Goal: Download file/media

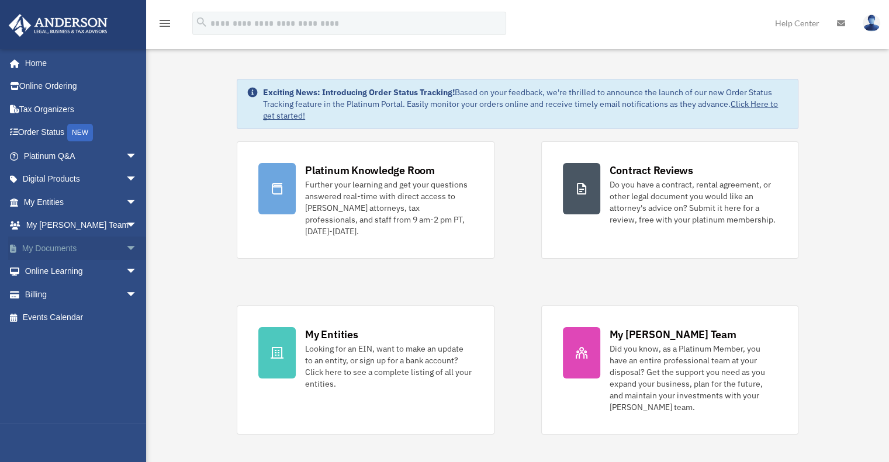
click at [92, 242] on link "My Documents arrow_drop_down" at bounding box center [81, 248] width 147 height 23
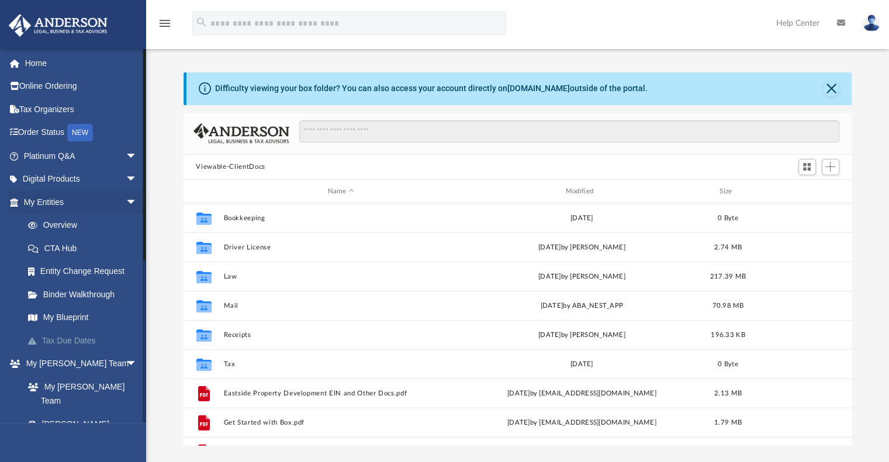
scroll to position [257, 659]
click at [126, 203] on span "arrow_drop_down" at bounding box center [137, 202] width 23 height 24
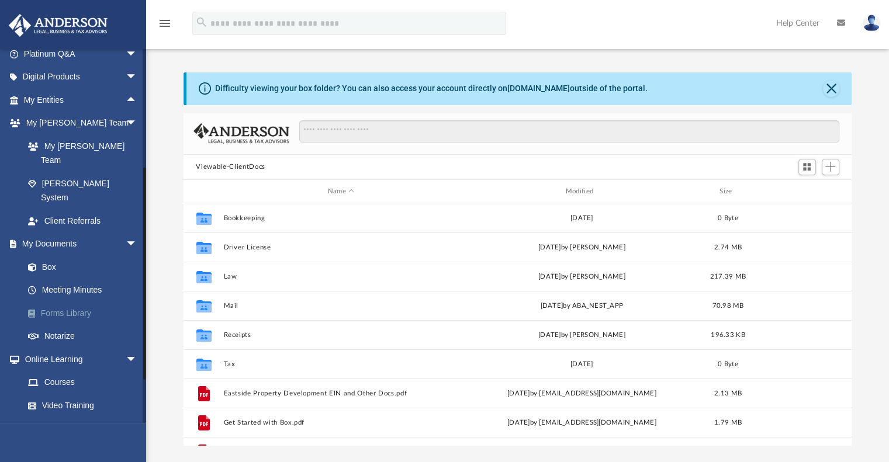
scroll to position [139, 0]
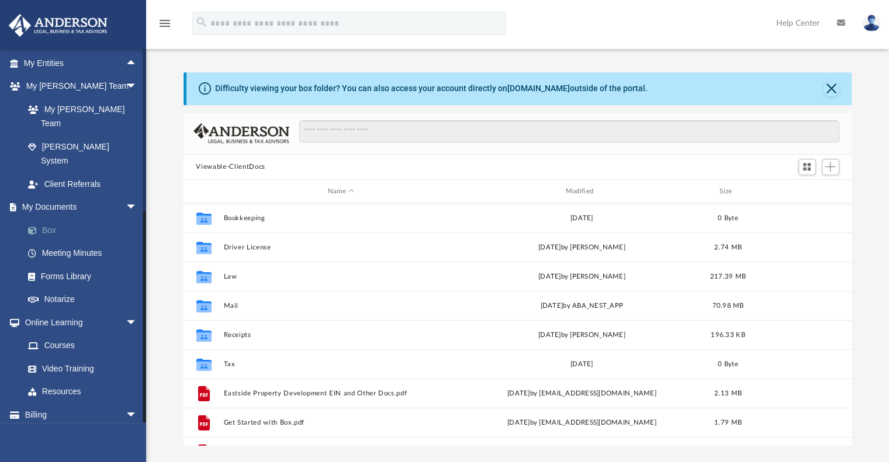
click at [54, 219] on link "Box" at bounding box center [85, 230] width 138 height 23
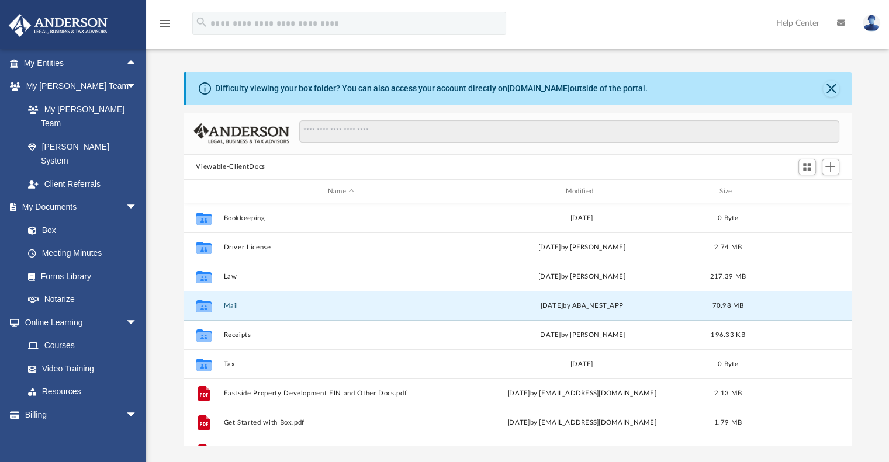
click at [234, 302] on button "Mail" at bounding box center [340, 306] width 235 height 8
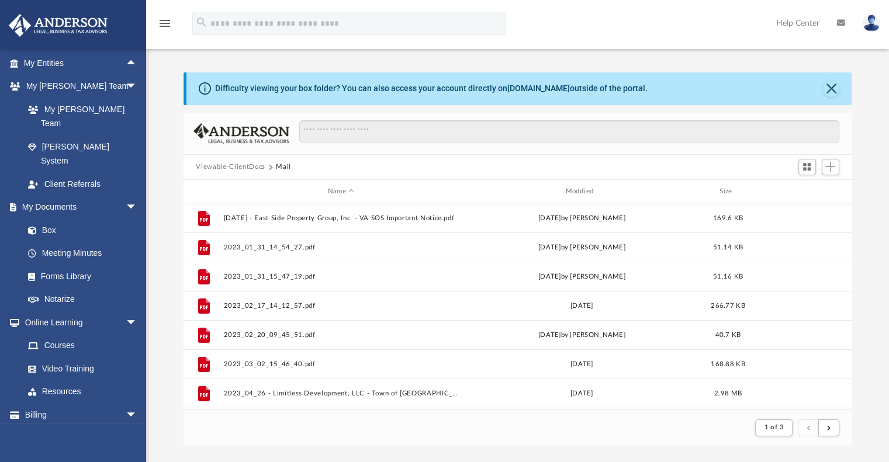
scroll to position [221, 659]
click at [48, 219] on link "Box" at bounding box center [85, 230] width 138 height 23
click at [43, 219] on link "Box" at bounding box center [85, 230] width 138 height 23
click at [50, 219] on link "Box" at bounding box center [85, 230] width 138 height 23
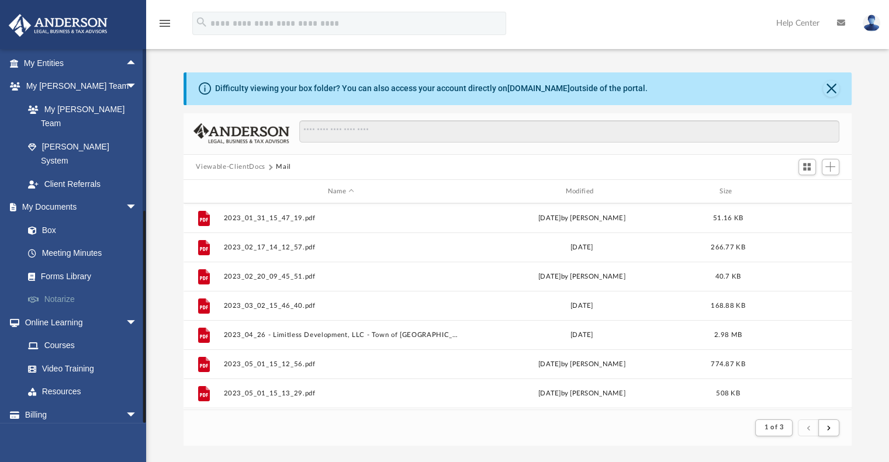
scroll to position [58, 0]
click at [51, 219] on link "Box" at bounding box center [85, 230] width 138 height 23
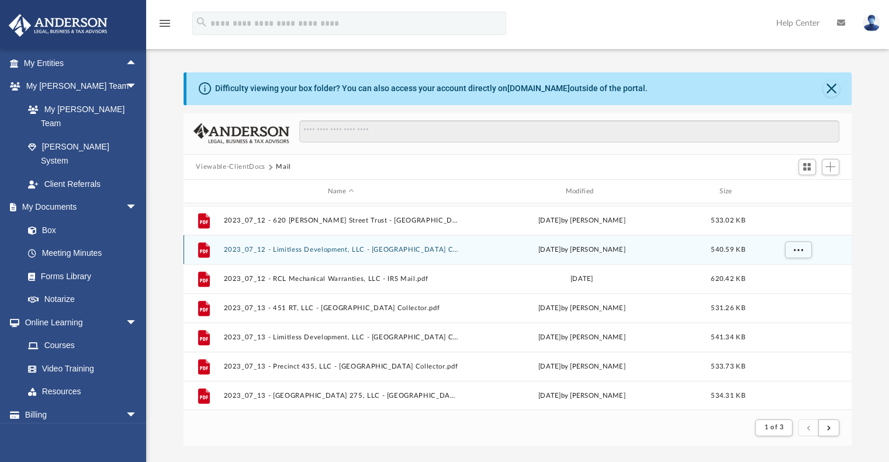
scroll to position [0, 0]
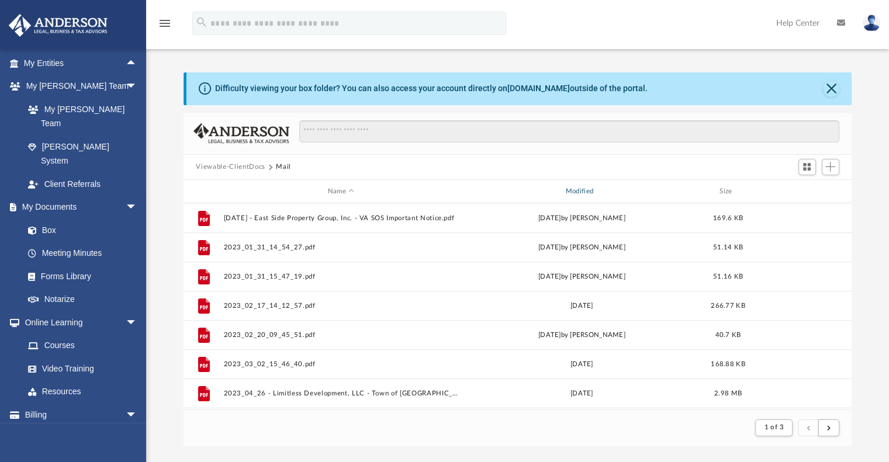
click at [581, 190] on div "Modified" at bounding box center [580, 191] width 235 height 11
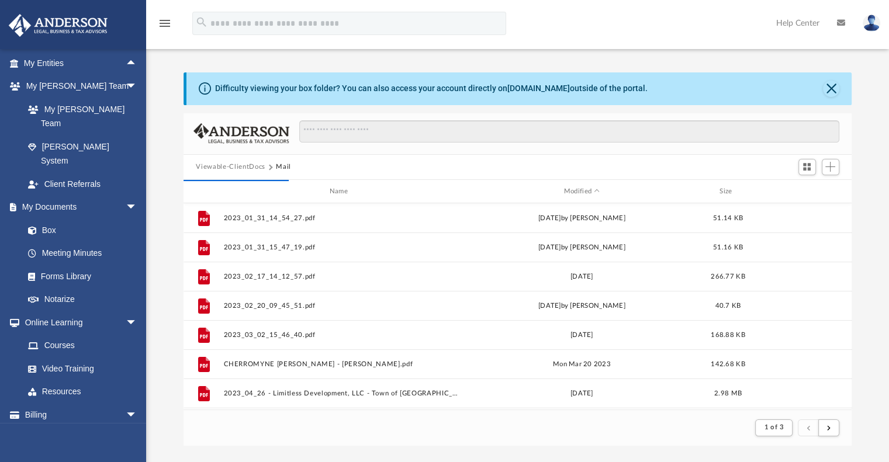
click at [224, 166] on button "Viewable-ClientDocs" at bounding box center [230, 167] width 69 height 11
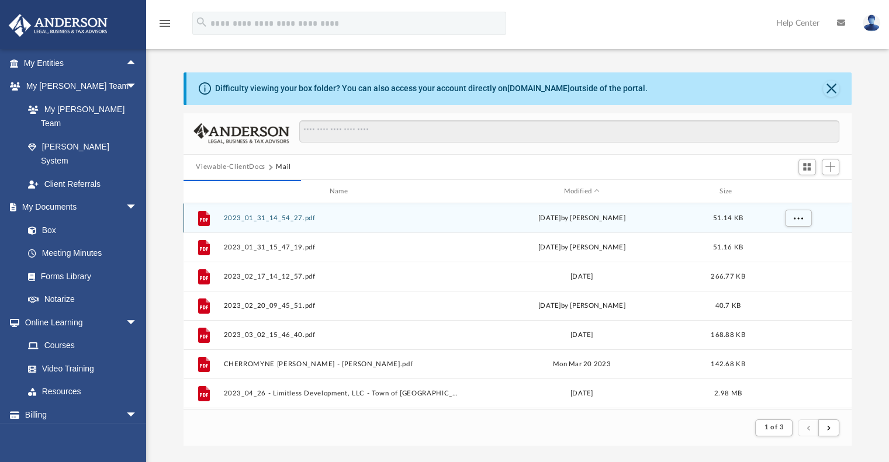
scroll to position [257, 659]
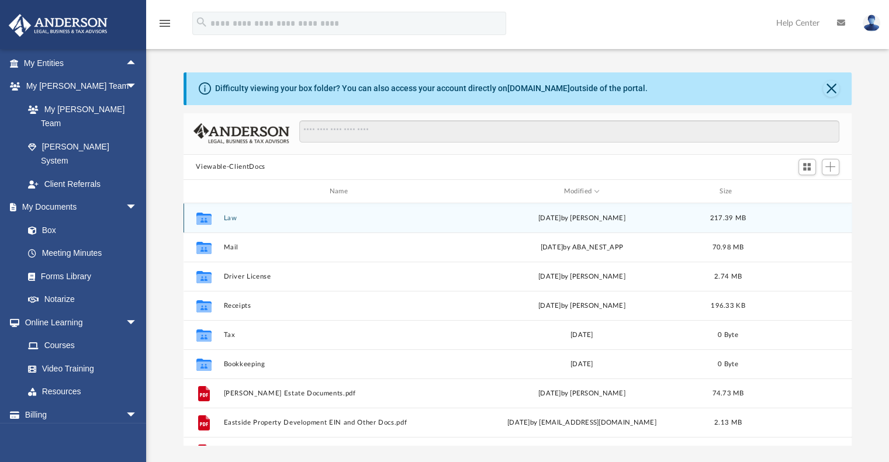
click at [231, 215] on button "Law" at bounding box center [340, 218] width 235 height 8
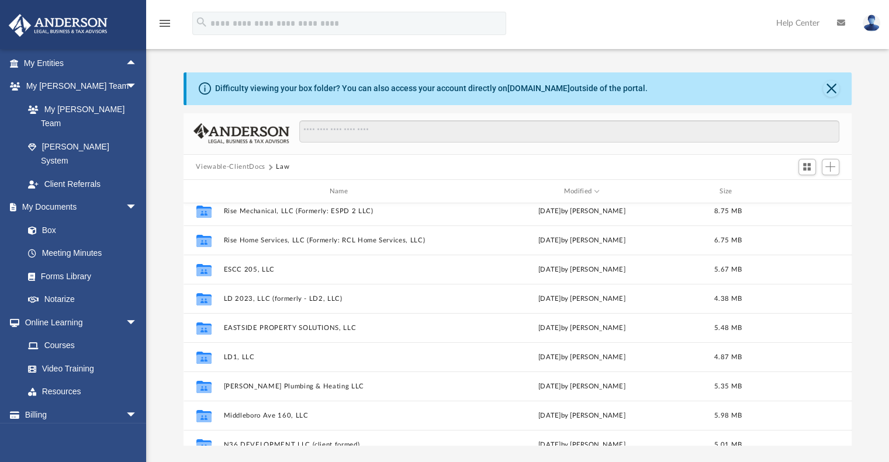
scroll to position [0, 0]
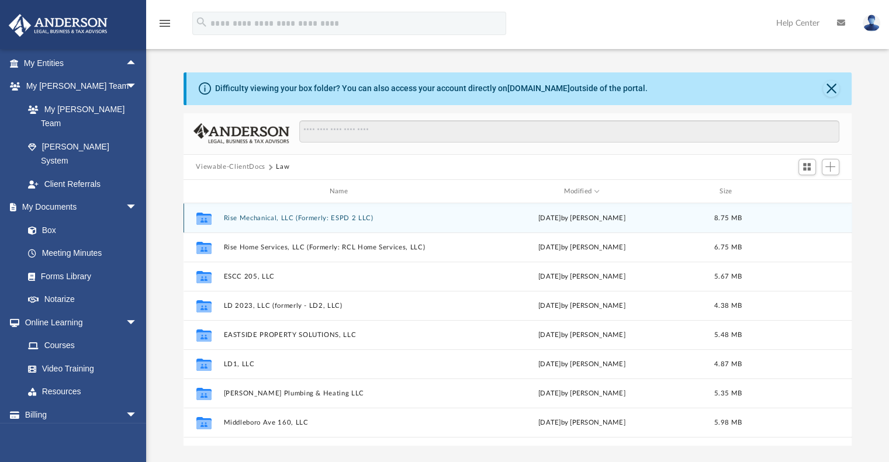
click at [339, 217] on button "Rise Mechanical, LLC (Formerly: ESPD 2 LLC)" at bounding box center [340, 218] width 235 height 8
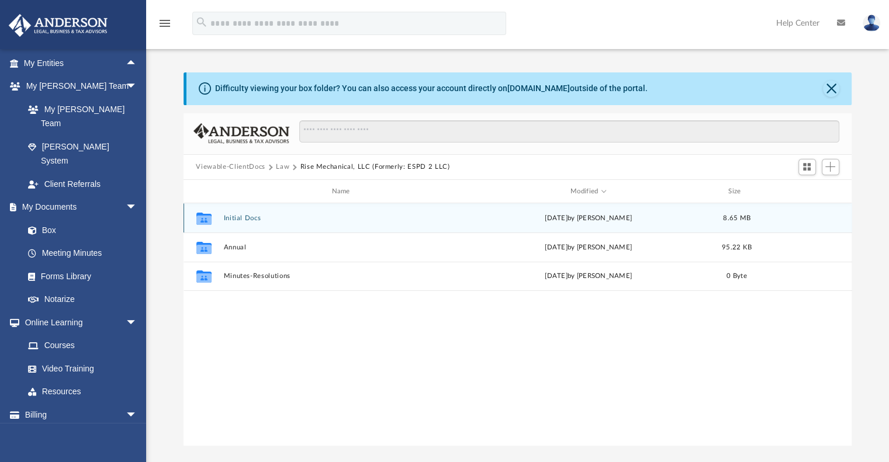
click at [244, 217] on button "Initial Docs" at bounding box center [343, 218] width 240 height 8
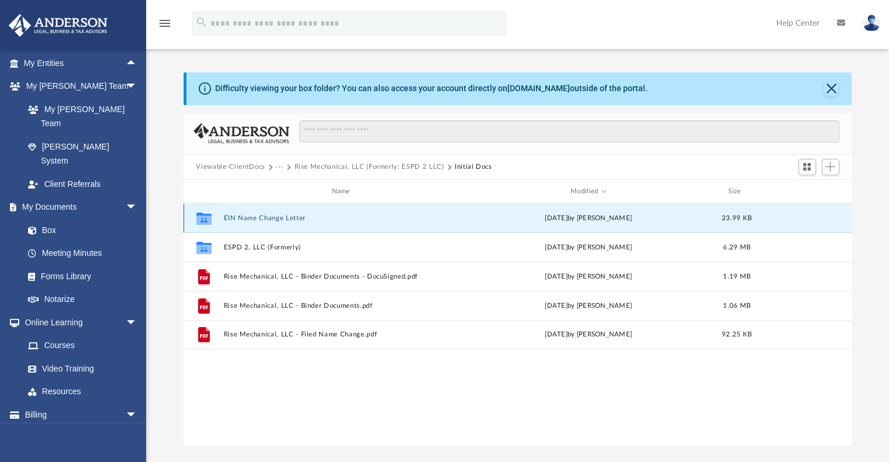
click at [244, 217] on button "EIN Name Change Letter" at bounding box center [343, 218] width 240 height 8
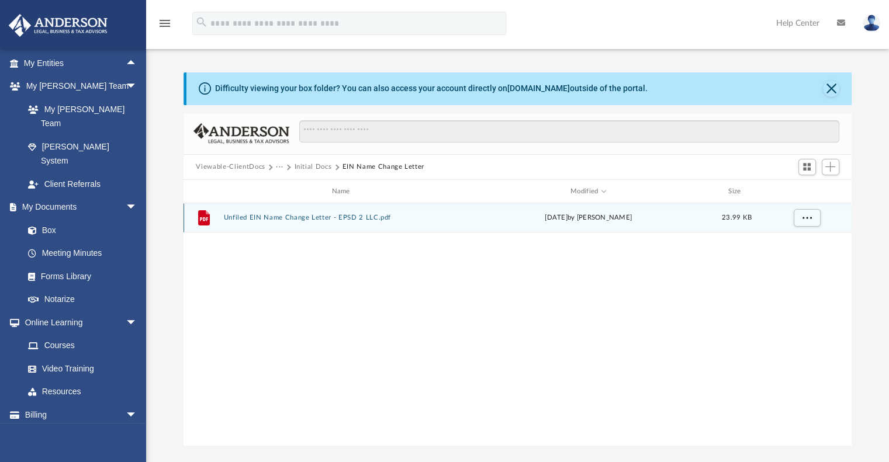
click at [244, 217] on button "Unfiled EIN Name Change Letter - EPSD 2 LLC.pdf" at bounding box center [343, 218] width 240 height 8
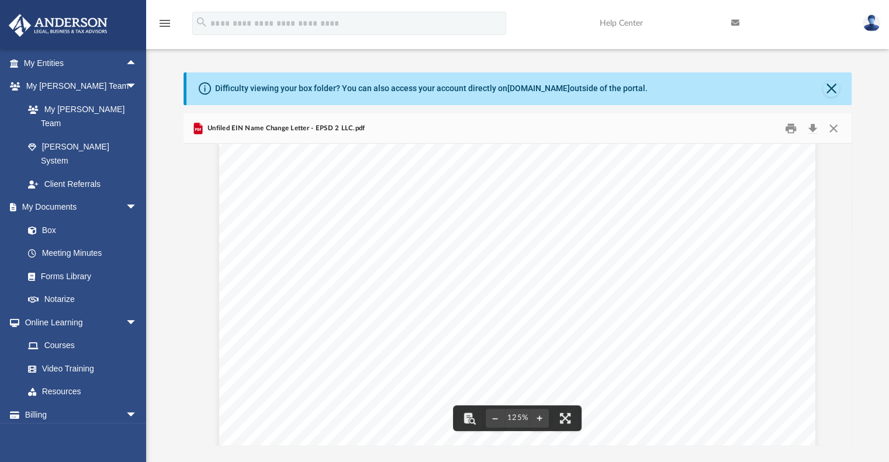
scroll to position [175, 0]
click at [815, 130] on button "Download" at bounding box center [812, 128] width 21 height 18
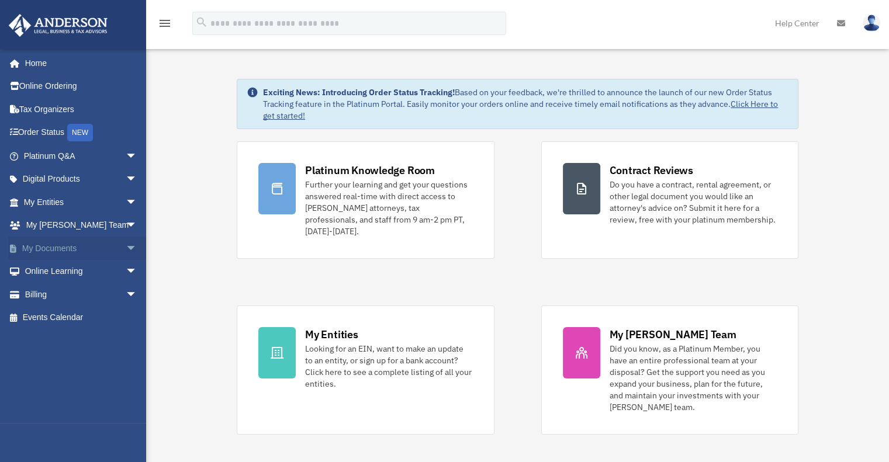
click at [126, 246] on span "arrow_drop_down" at bounding box center [137, 249] width 23 height 24
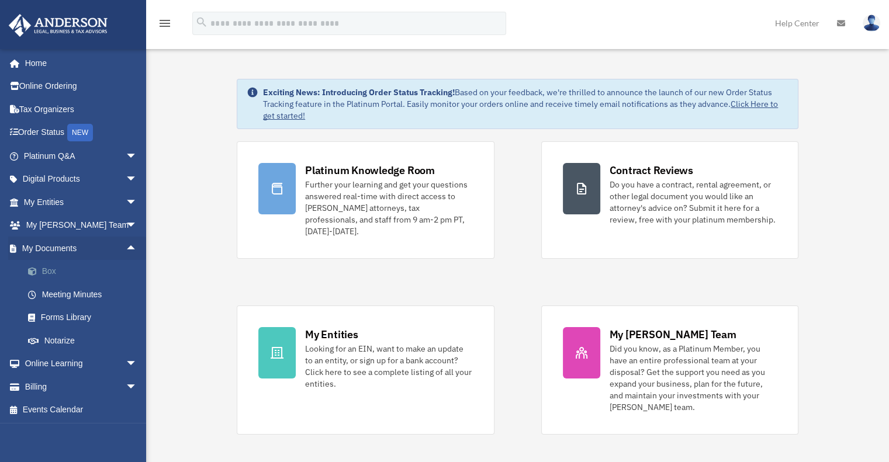
click at [53, 272] on link "Box" at bounding box center [85, 271] width 138 height 23
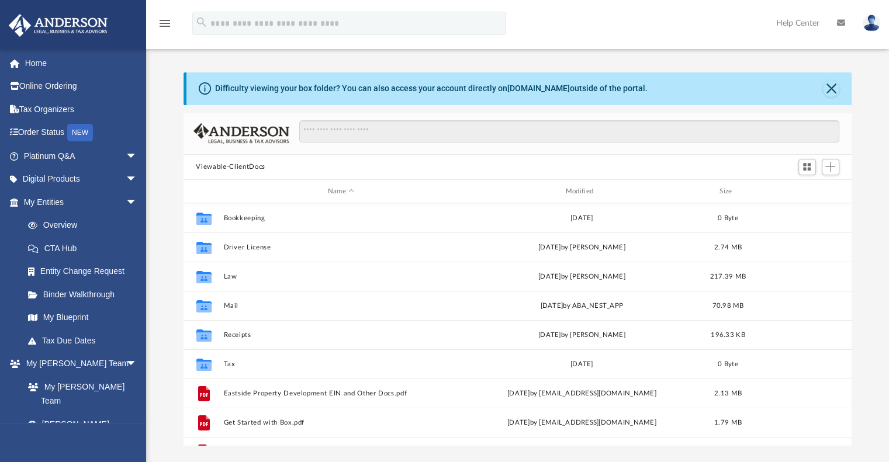
scroll to position [257, 659]
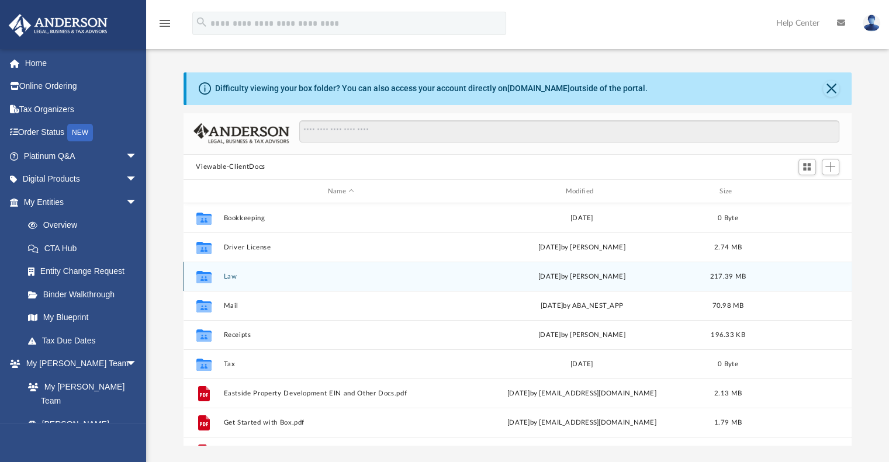
click at [227, 275] on button "Law" at bounding box center [340, 277] width 235 height 8
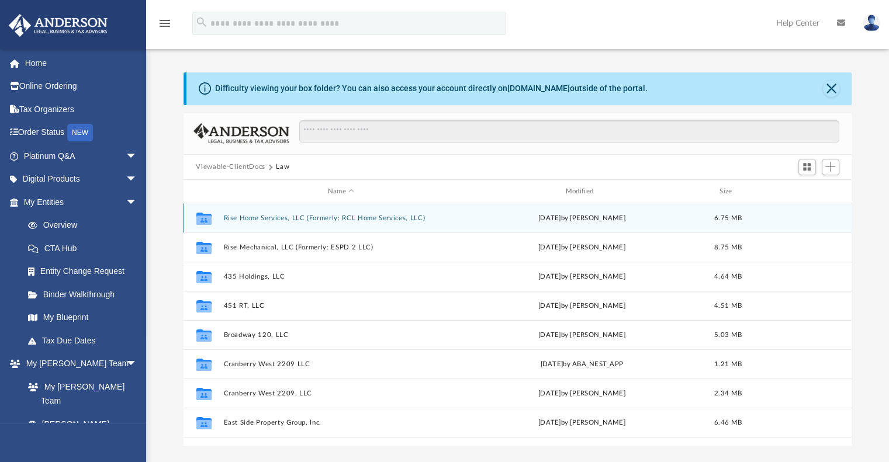
click at [274, 219] on button "Rise Home Services, LLC (Formerly: RCL Home Services, LLC)" at bounding box center [340, 218] width 235 height 8
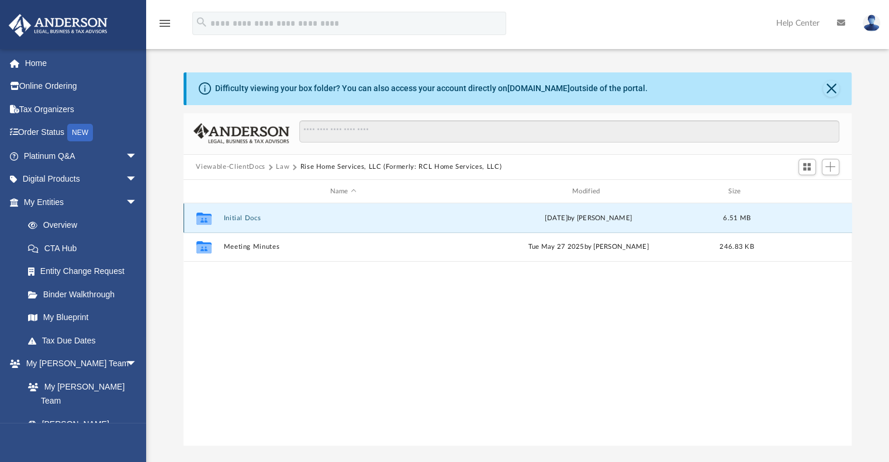
click at [250, 218] on button "Initial Docs" at bounding box center [343, 218] width 240 height 8
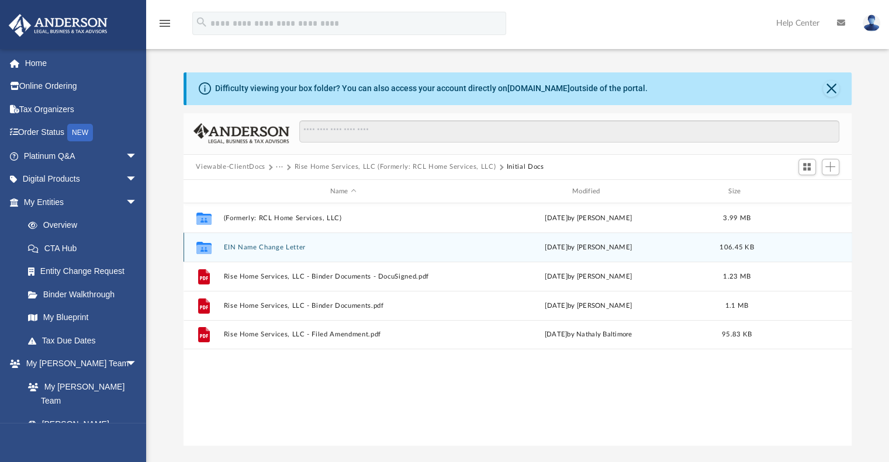
click at [282, 247] on button "EIN Name Change Letter" at bounding box center [343, 248] width 240 height 8
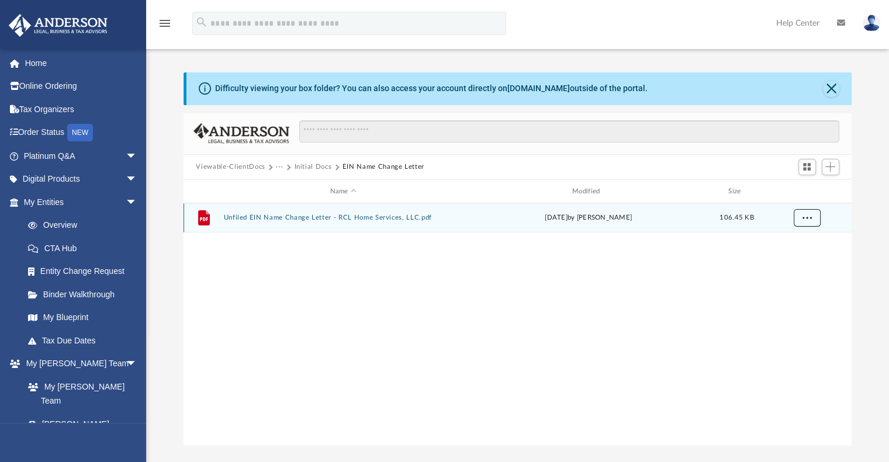
click at [809, 226] on button "More options" at bounding box center [806, 219] width 27 height 18
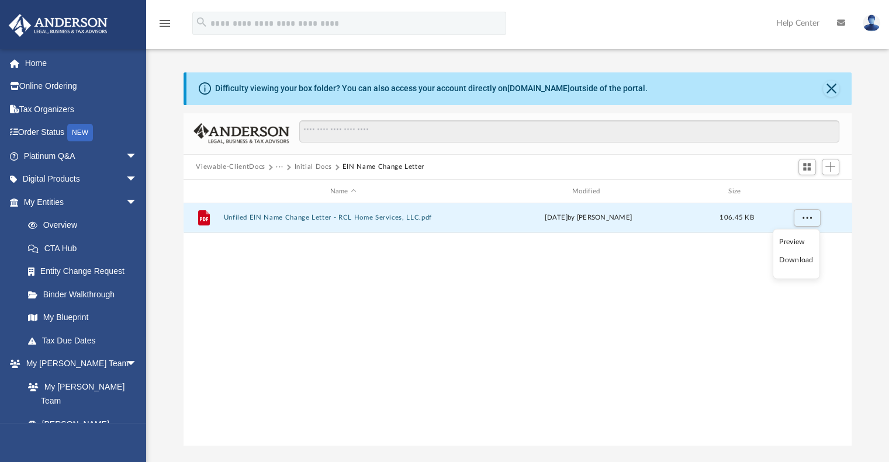
click at [799, 260] on li "Download" at bounding box center [796, 260] width 34 height 12
click at [376, 212] on div "File Unfiled EIN Name Change Letter - RCL Home Services, LLC.pdf [DATE] by [PER…" at bounding box center [517, 217] width 668 height 29
click at [375, 221] on button "Unfiled EIN Name Change Letter - RCL Home Services, LLC.pdf" at bounding box center [343, 218] width 240 height 8
